Goal: Check status: Check status

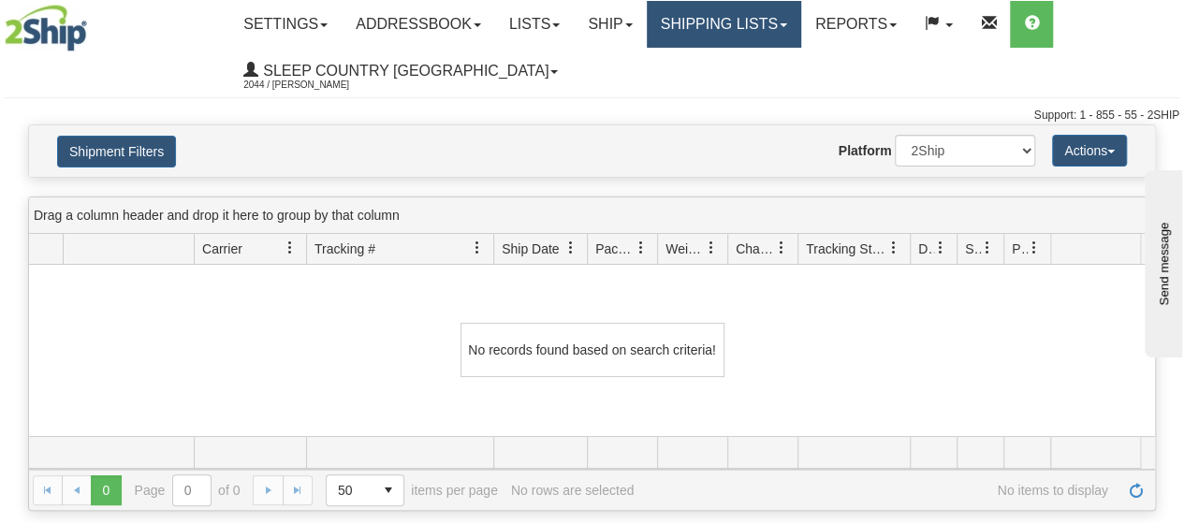
click at [798, 22] on link "Shipping lists" at bounding box center [724, 24] width 154 height 47
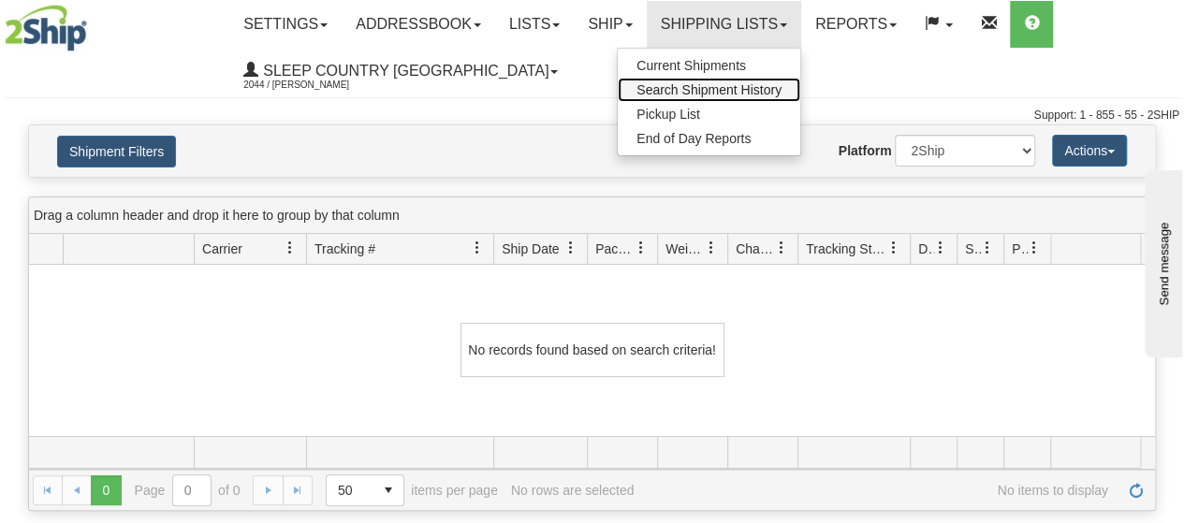
click at [738, 88] on span "Search Shipment History" at bounding box center [709, 89] width 145 height 15
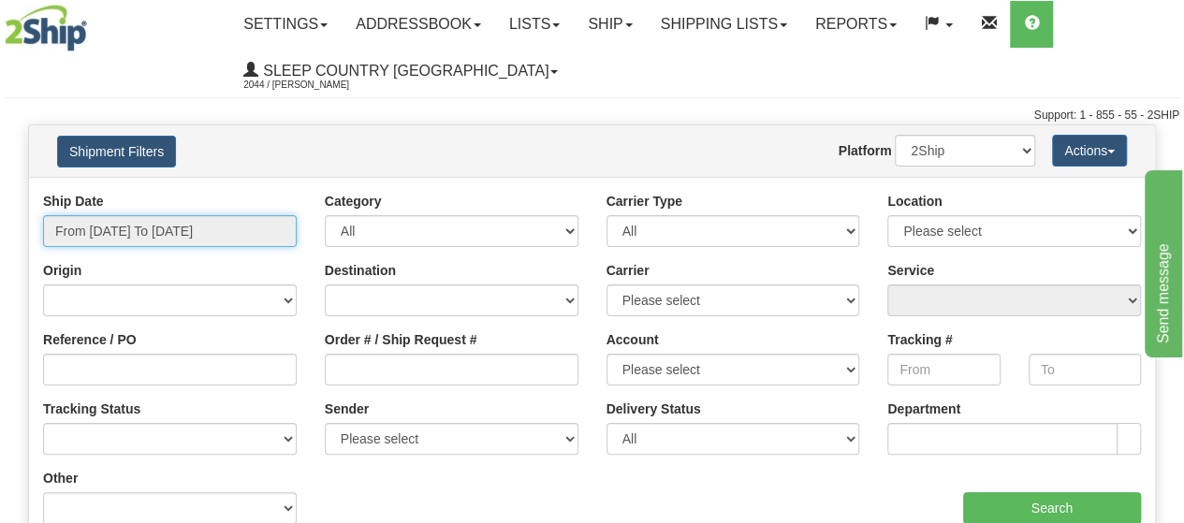
click at [257, 231] on input "From 10/10/2025 To 10/11/2025" at bounding box center [170, 231] width 254 height 32
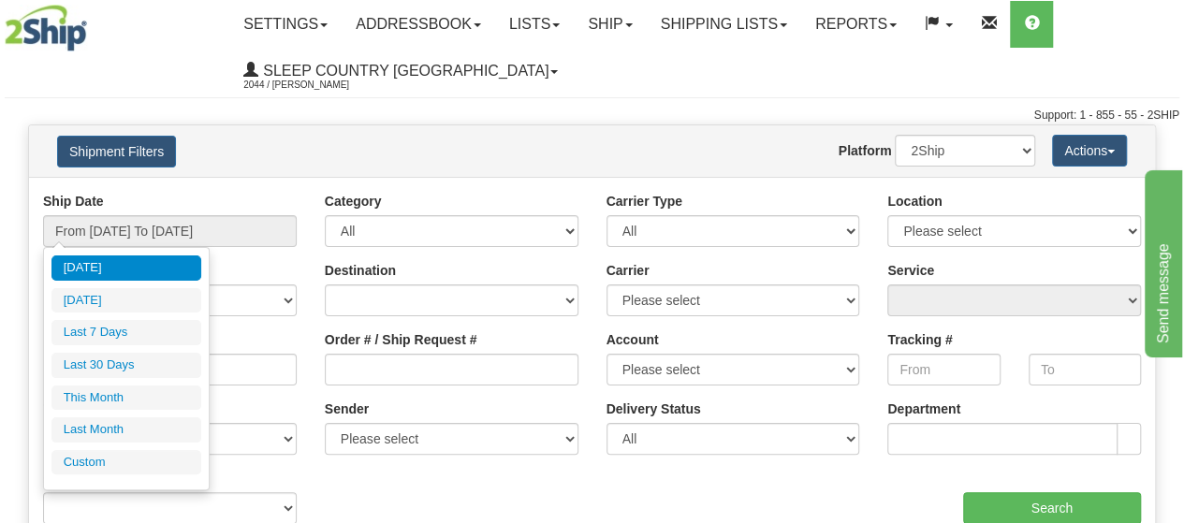
click at [145, 363] on li "Last 30 Days" at bounding box center [126, 365] width 150 height 25
type input "From [DATE] To [DATE]"
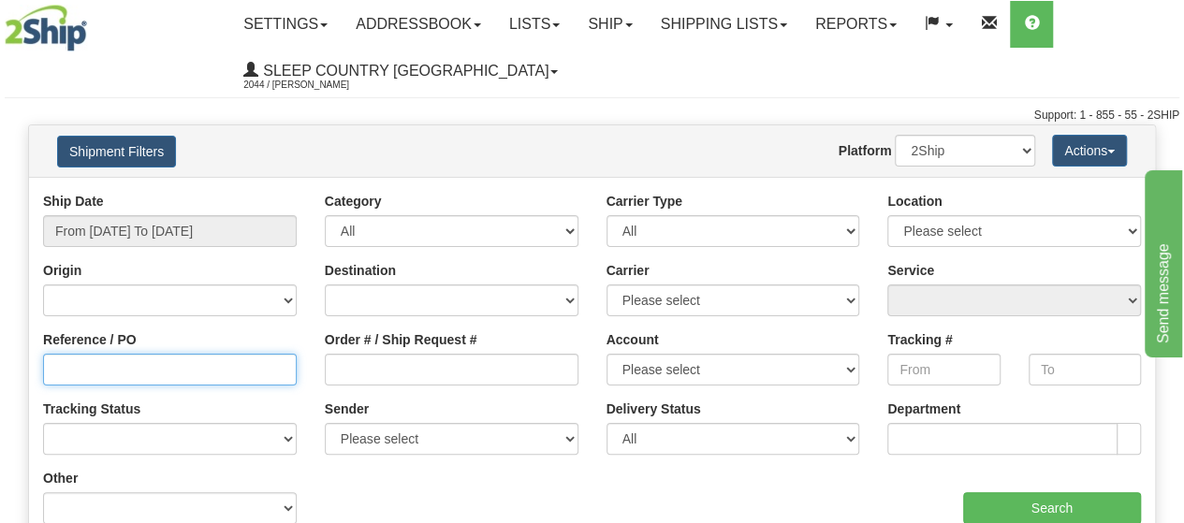
click at [96, 373] on input "Reference / PO" at bounding box center [170, 370] width 254 height 32
type input "1060838"
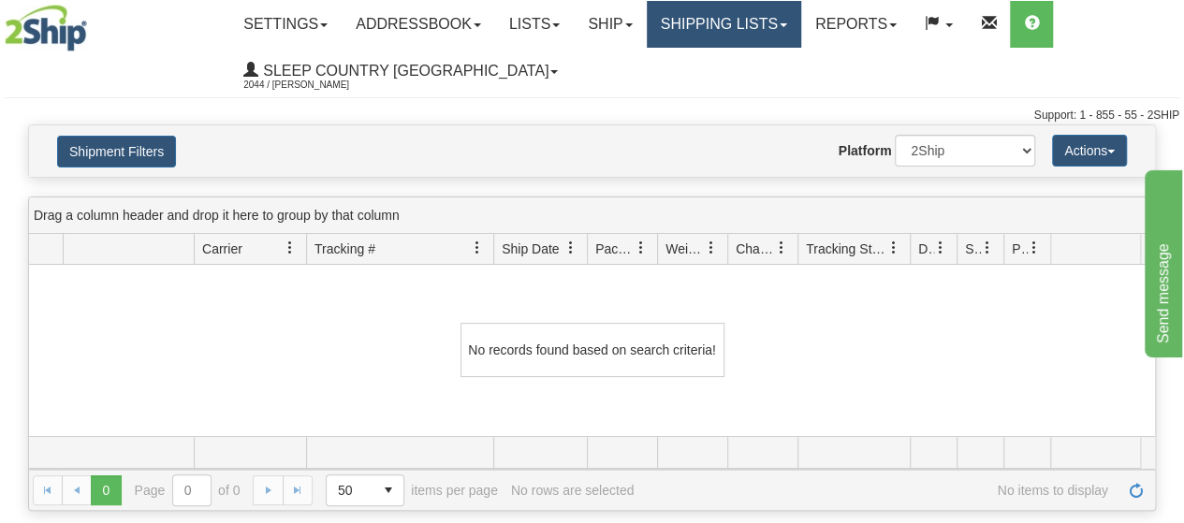
click at [801, 29] on link "Shipping lists" at bounding box center [724, 24] width 154 height 47
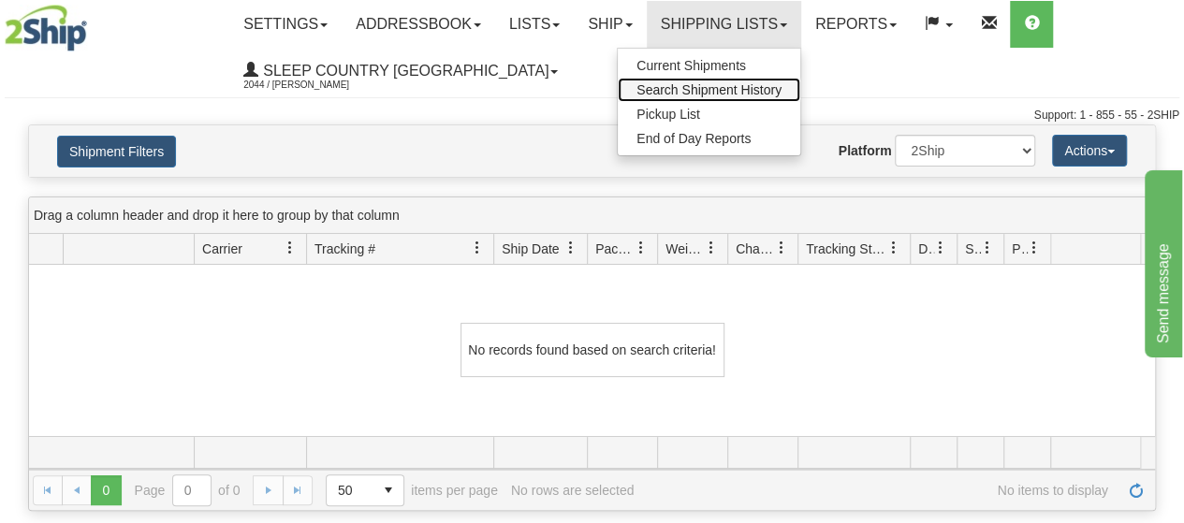
click at [741, 88] on span "Search Shipment History" at bounding box center [709, 89] width 145 height 15
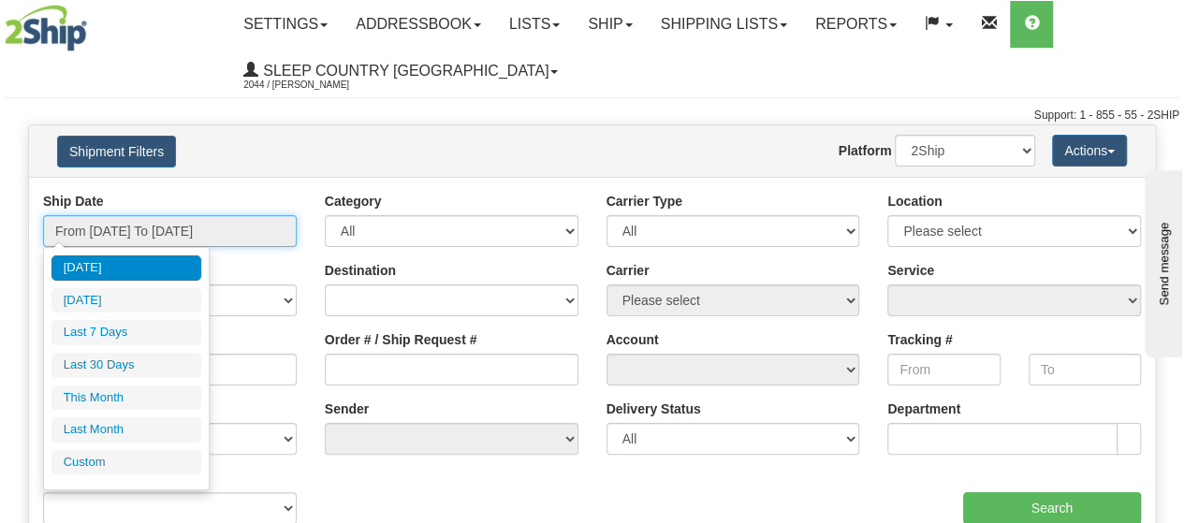
click at [264, 236] on input "From 10/10/2025 To 10/11/2025" at bounding box center [170, 231] width 254 height 32
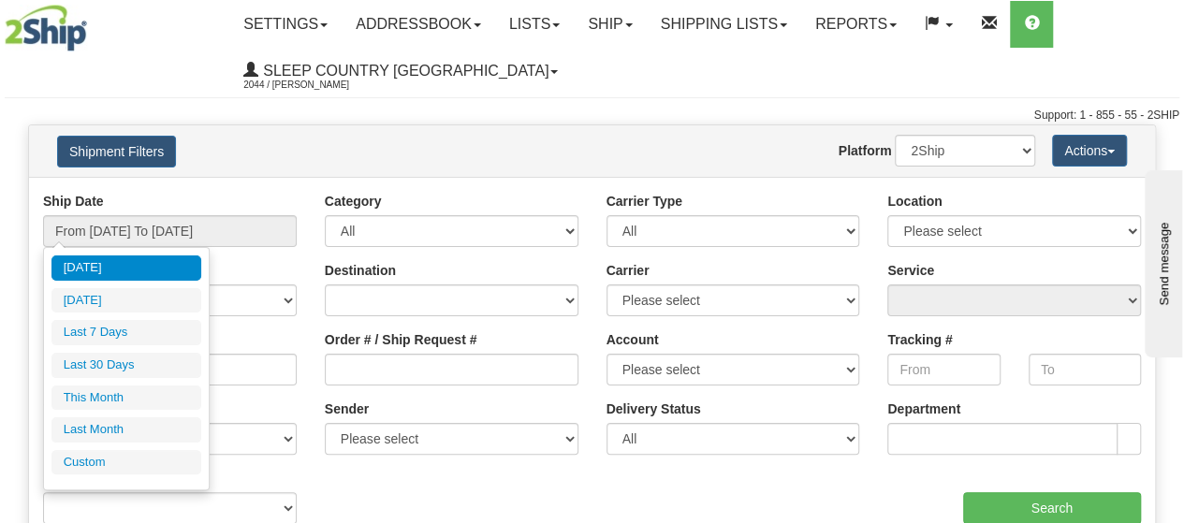
drag, startPoint x: 110, startPoint y: 360, endPoint x: 60, endPoint y: 371, distance: 50.7
click at [100, 363] on li "Last 30 Days" at bounding box center [126, 365] width 150 height 25
type input "From [DATE] To [DATE]"
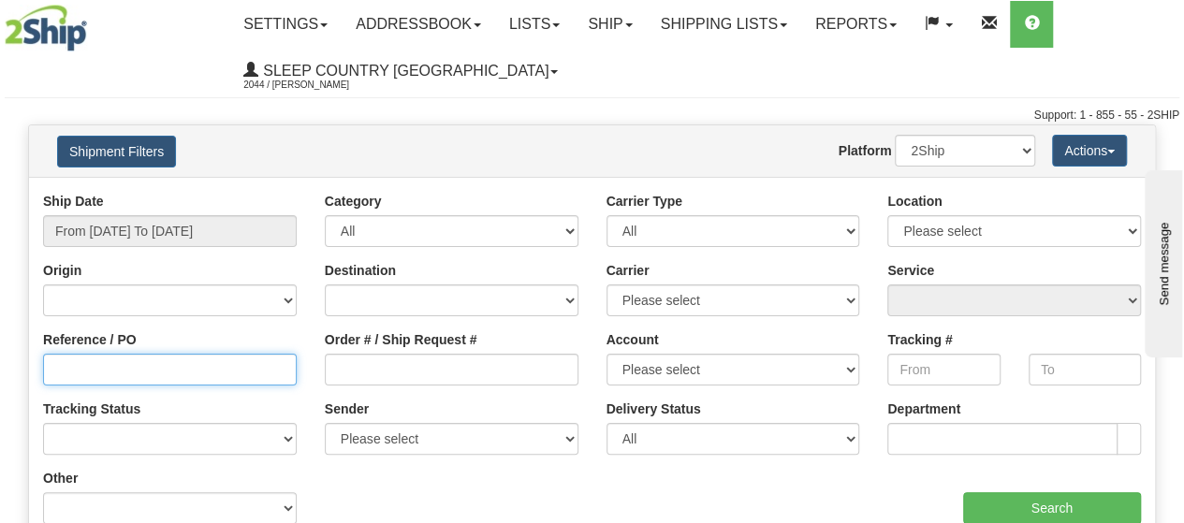
click at [54, 372] on input "Reference / PO" at bounding box center [170, 370] width 254 height 32
type input "1060838"
